Goal: Navigation & Orientation: Find specific page/section

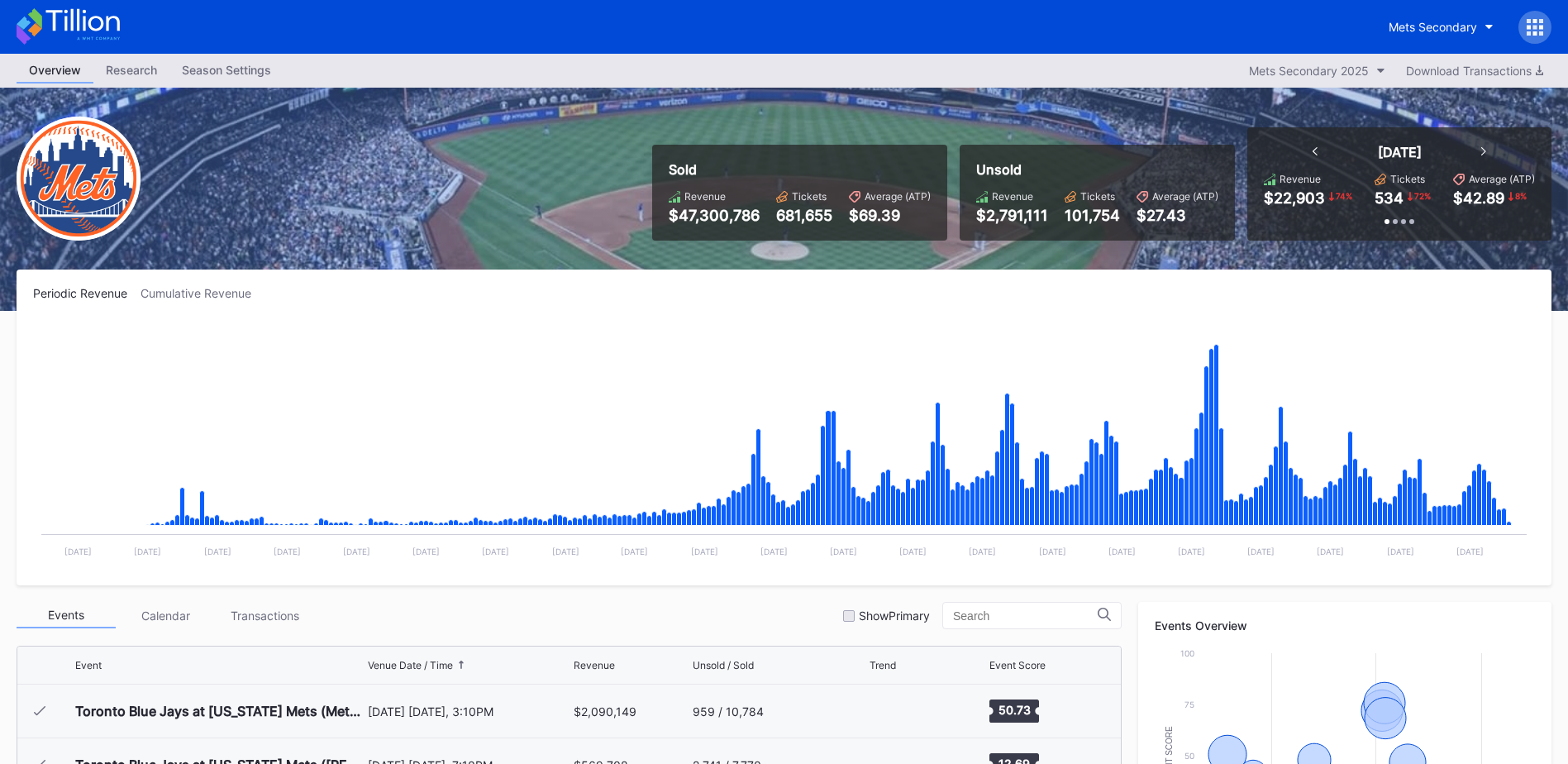
scroll to position [3759, 0]
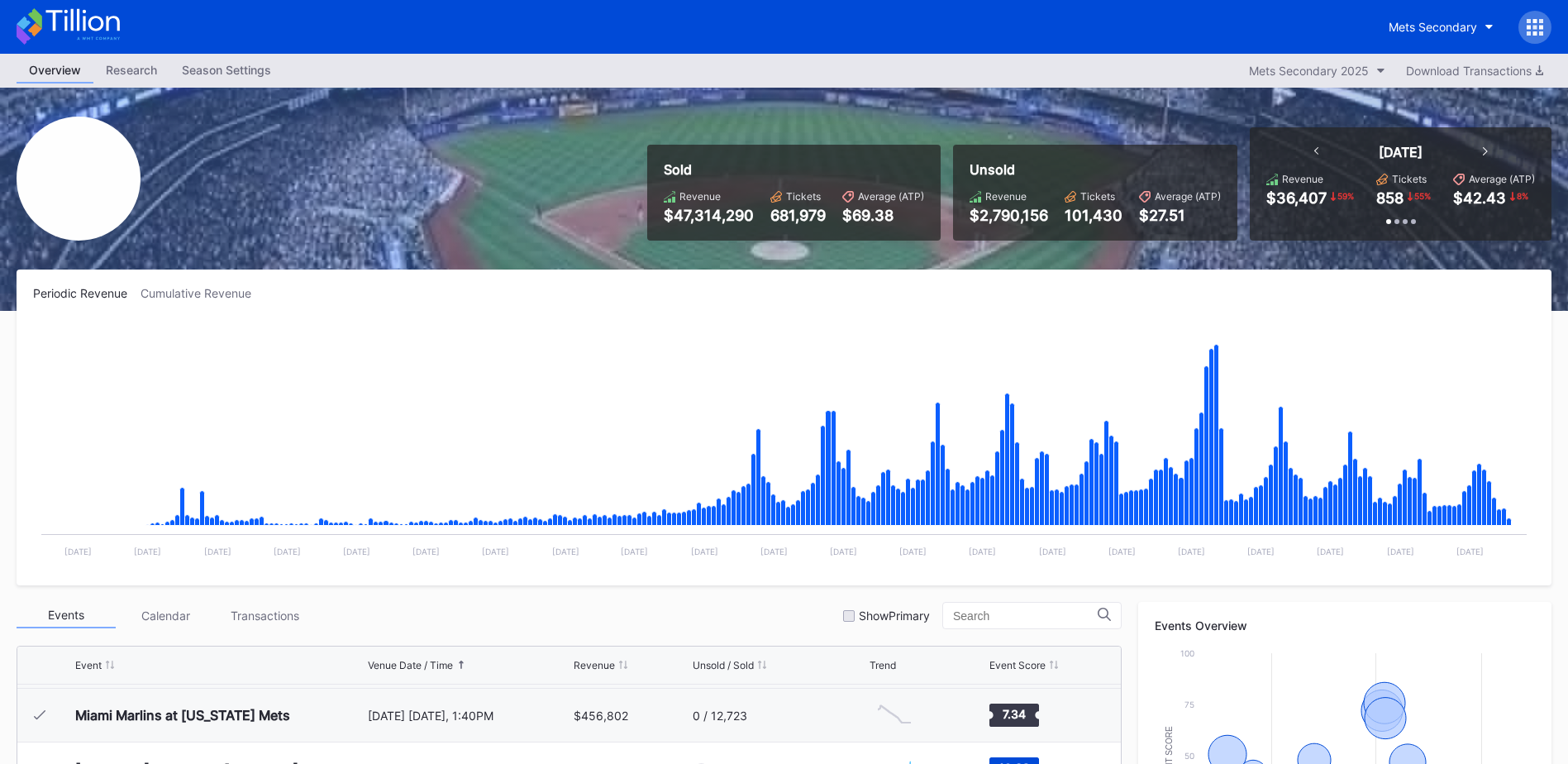
scroll to position [3759, 0]
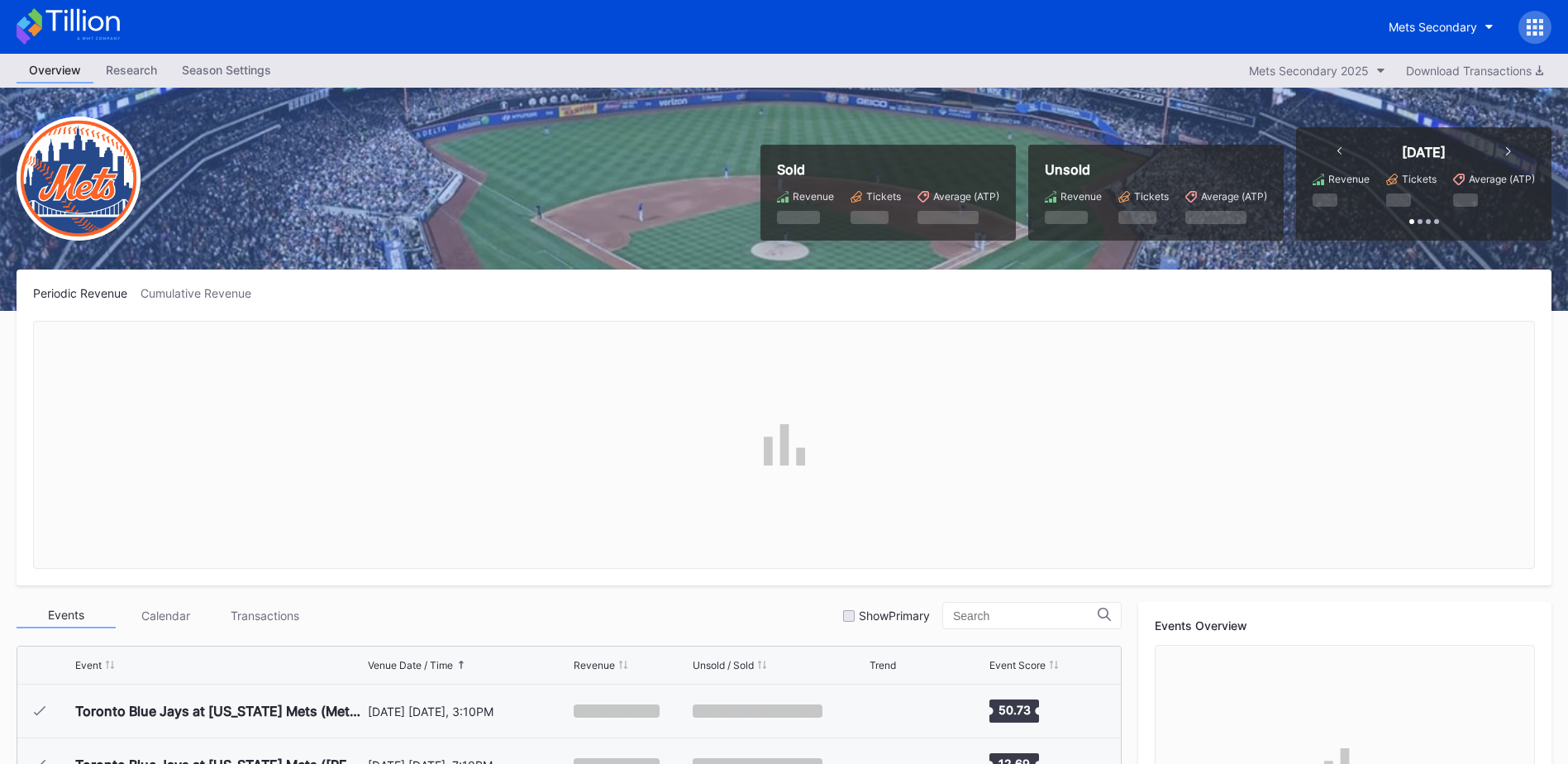
scroll to position [3759, 0]
